Goal: Information Seeking & Learning: Compare options

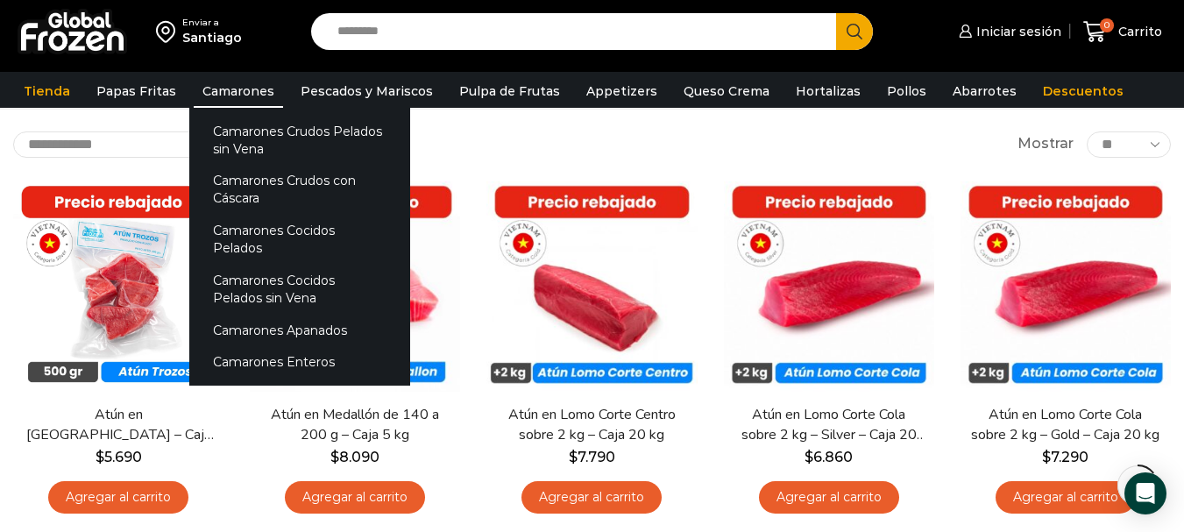
scroll to position [88, 0]
click at [251, 101] on link "Camarones" at bounding box center [238, 91] width 89 height 33
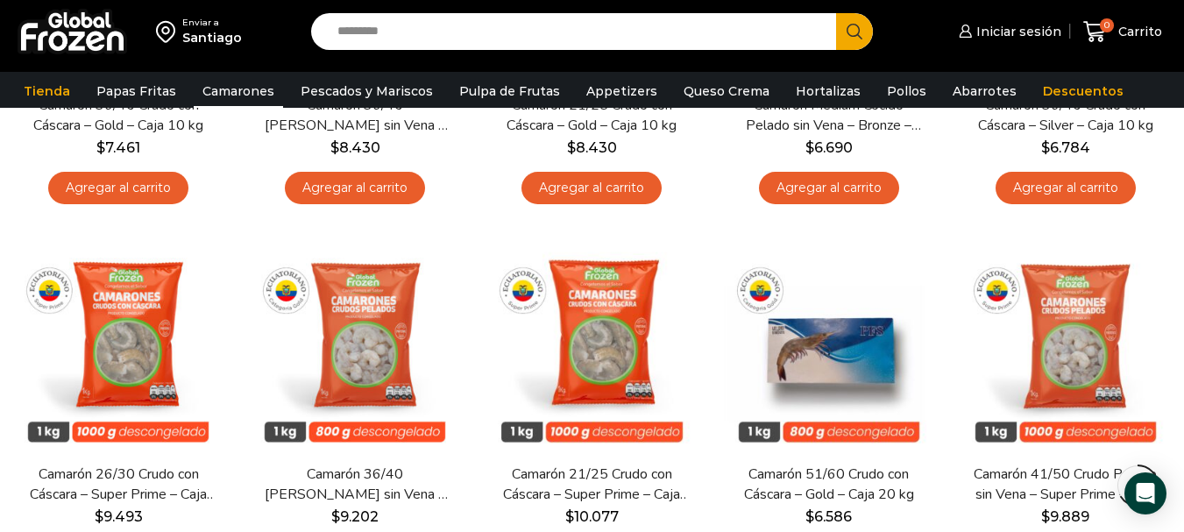
scroll to position [1227, 0]
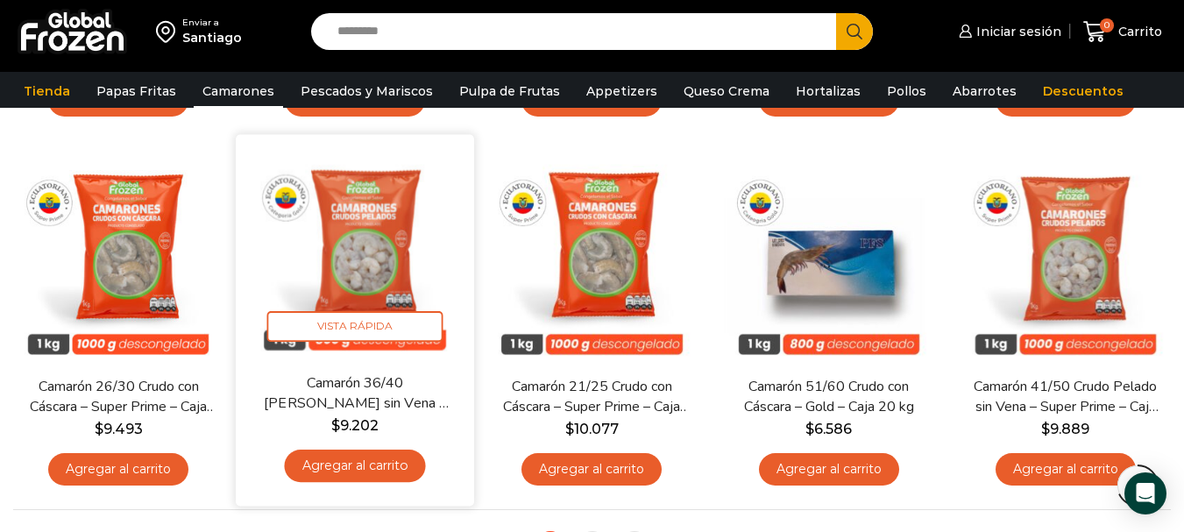
click at [386, 394] on link "Camarón 36/40 Crudo Pelado sin Vena – Gold – Caja 10 kg" at bounding box center [354, 393] width 191 height 41
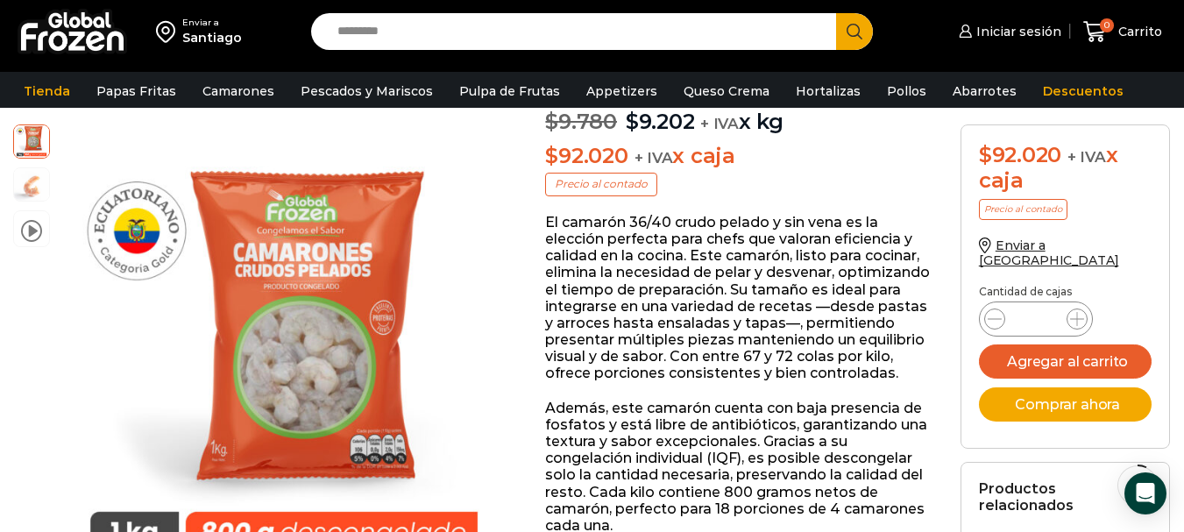
scroll to position [176, 0]
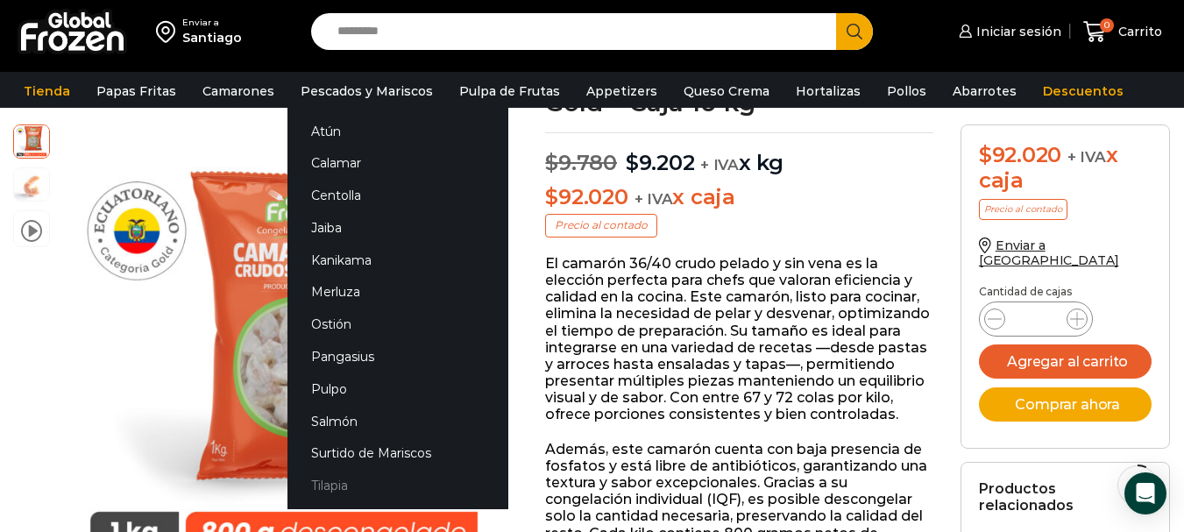
click at [326, 484] on link "Tilapia" at bounding box center [397, 486] width 221 height 32
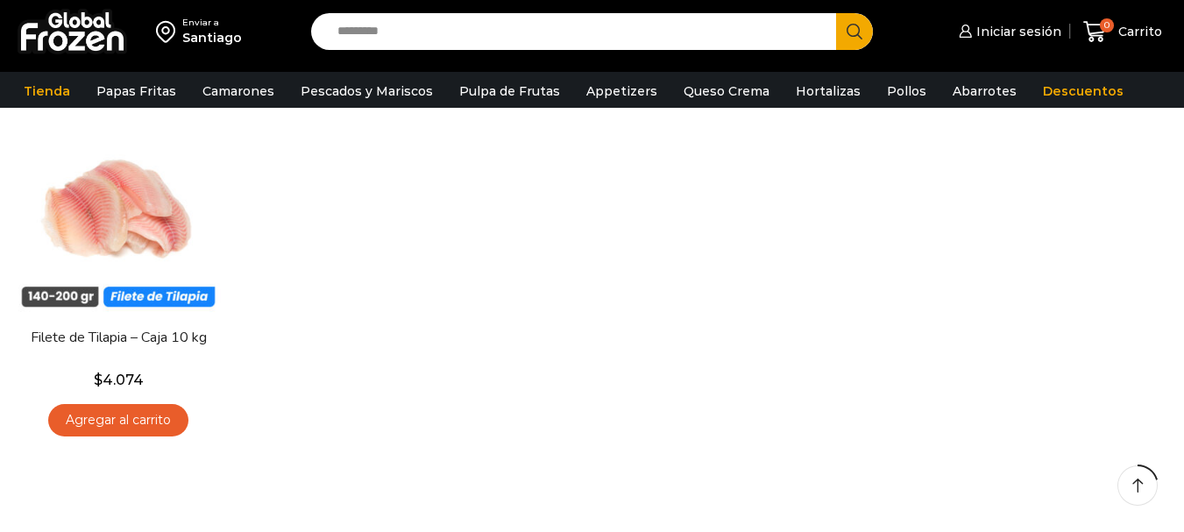
scroll to position [175, 0]
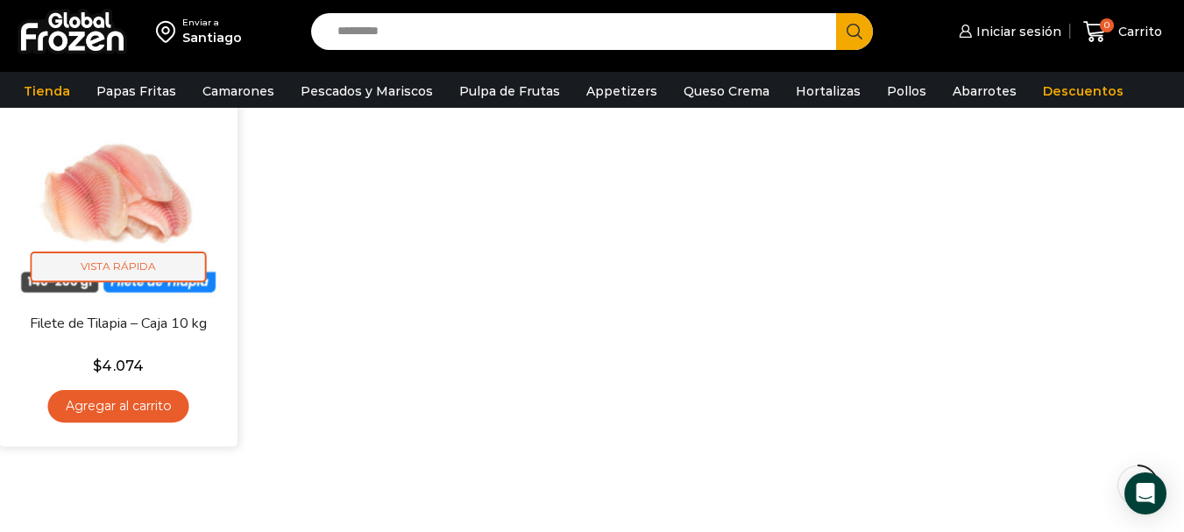
click at [145, 268] on span "Vista Rápida" at bounding box center [119, 267] width 176 height 31
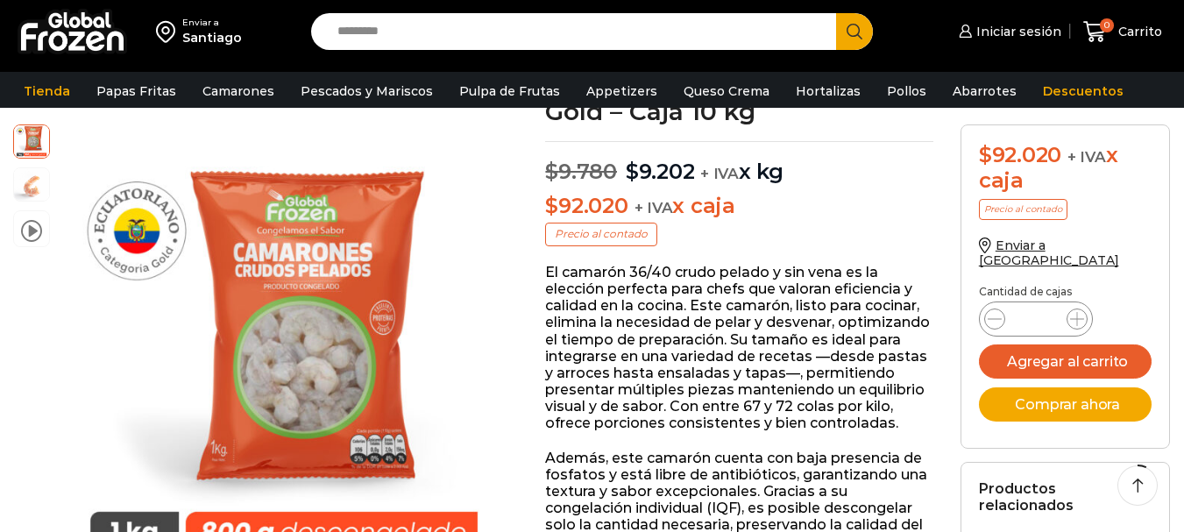
scroll to position [176, 0]
